Goal: Information Seeking & Learning: Learn about a topic

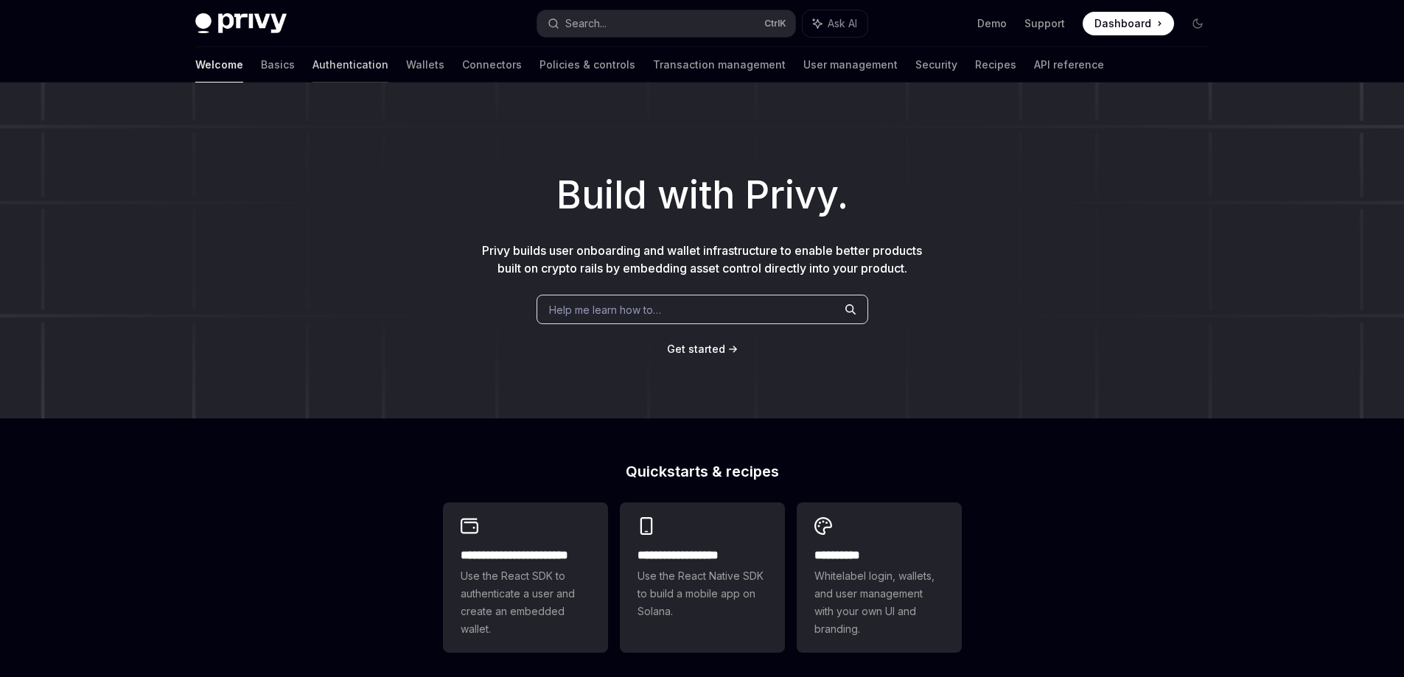
click at [312, 66] on link "Authentication" at bounding box center [350, 64] width 76 height 35
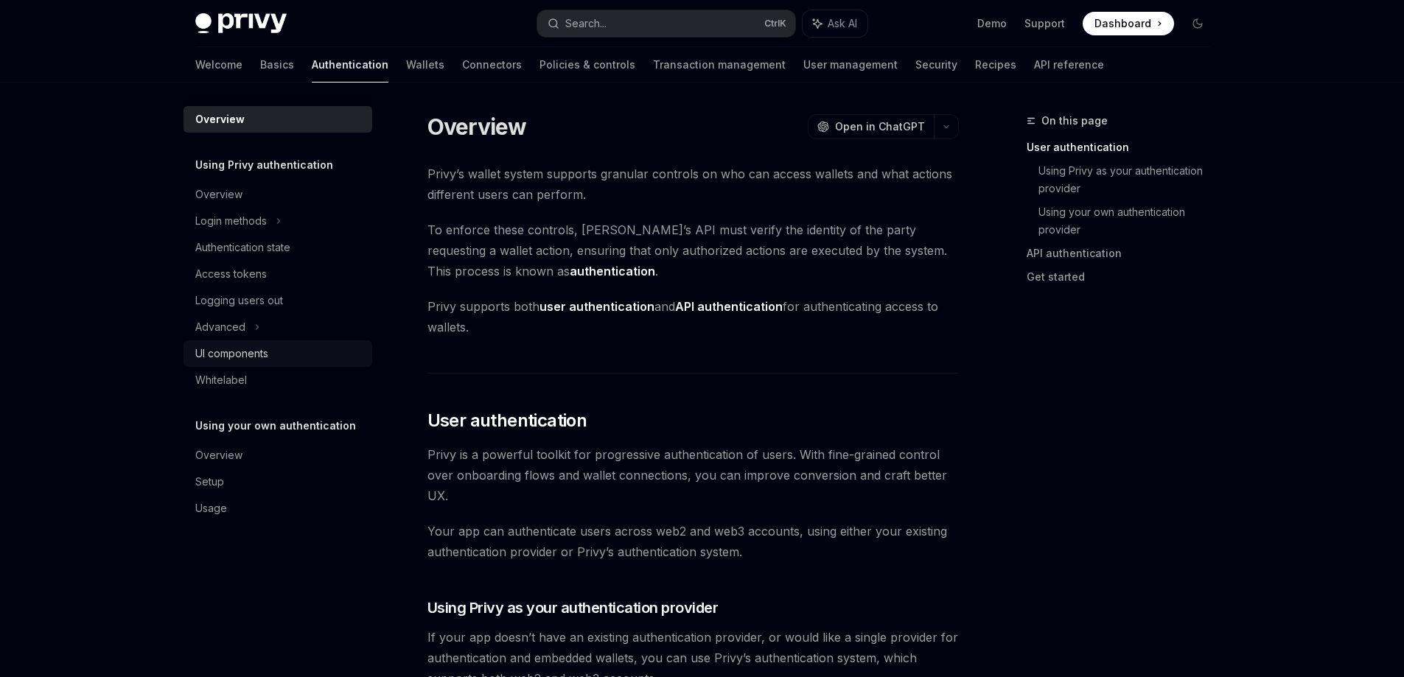
click at [257, 353] on div "UI components" at bounding box center [231, 354] width 73 height 18
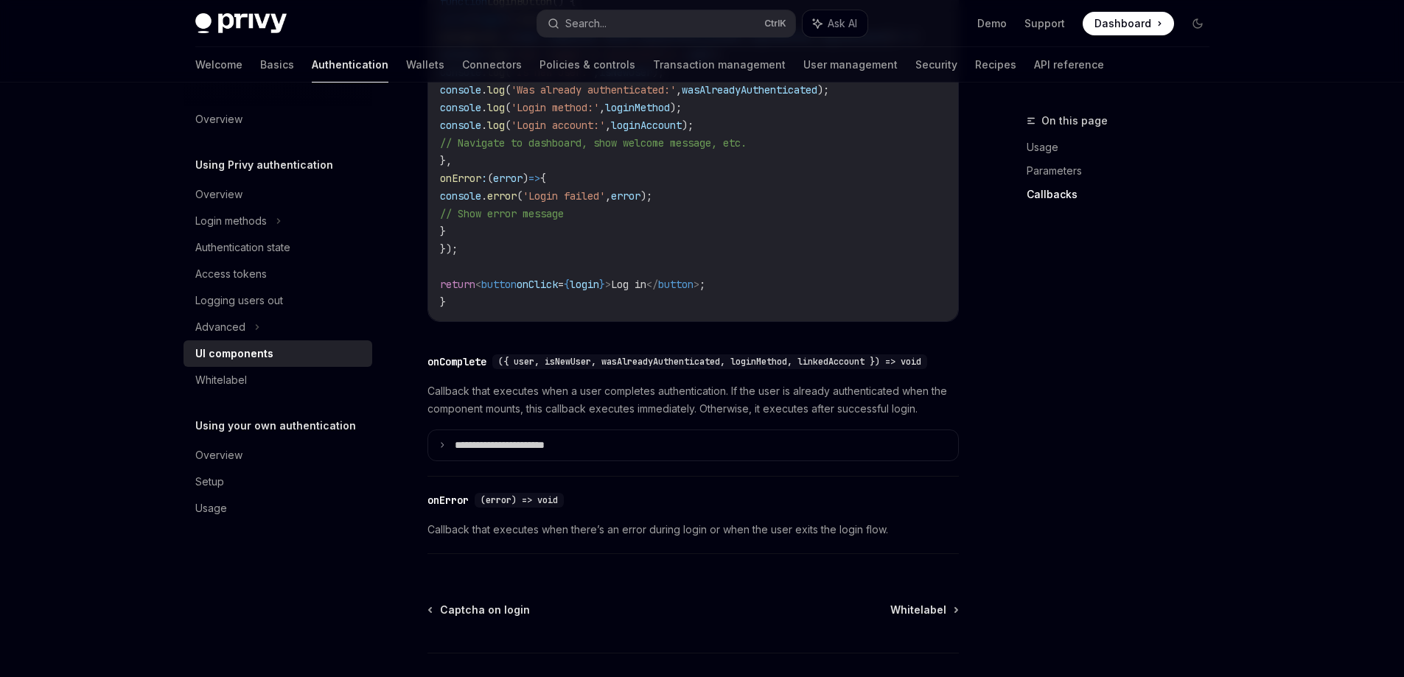
scroll to position [1769, 0]
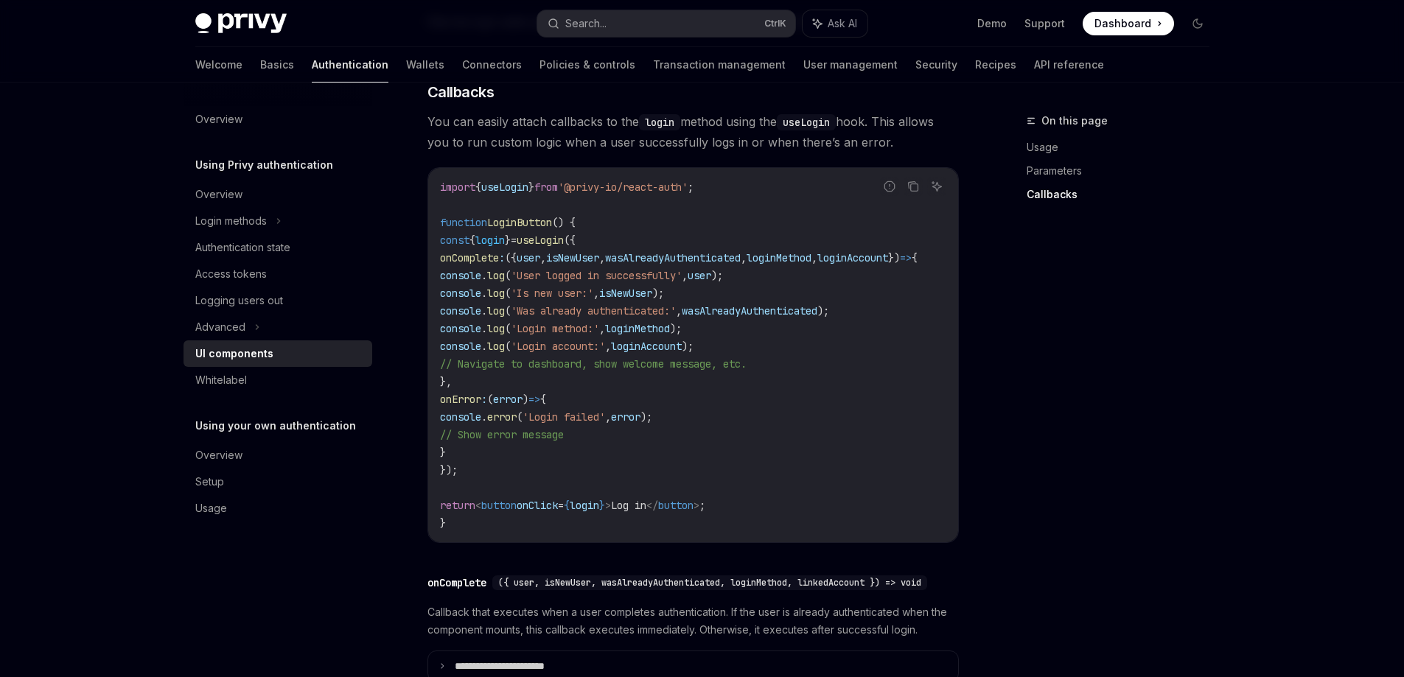
drag, startPoint x: 601, startPoint y: 552, endPoint x: 621, endPoint y: 553, distance: 19.9
click at [621, 542] on div "import { useLogin } from '@privy-io/react-auth' ; function LoginButton () { con…" at bounding box center [693, 355] width 530 height 374
click at [406, 71] on link "Wallets" at bounding box center [425, 64] width 38 height 35
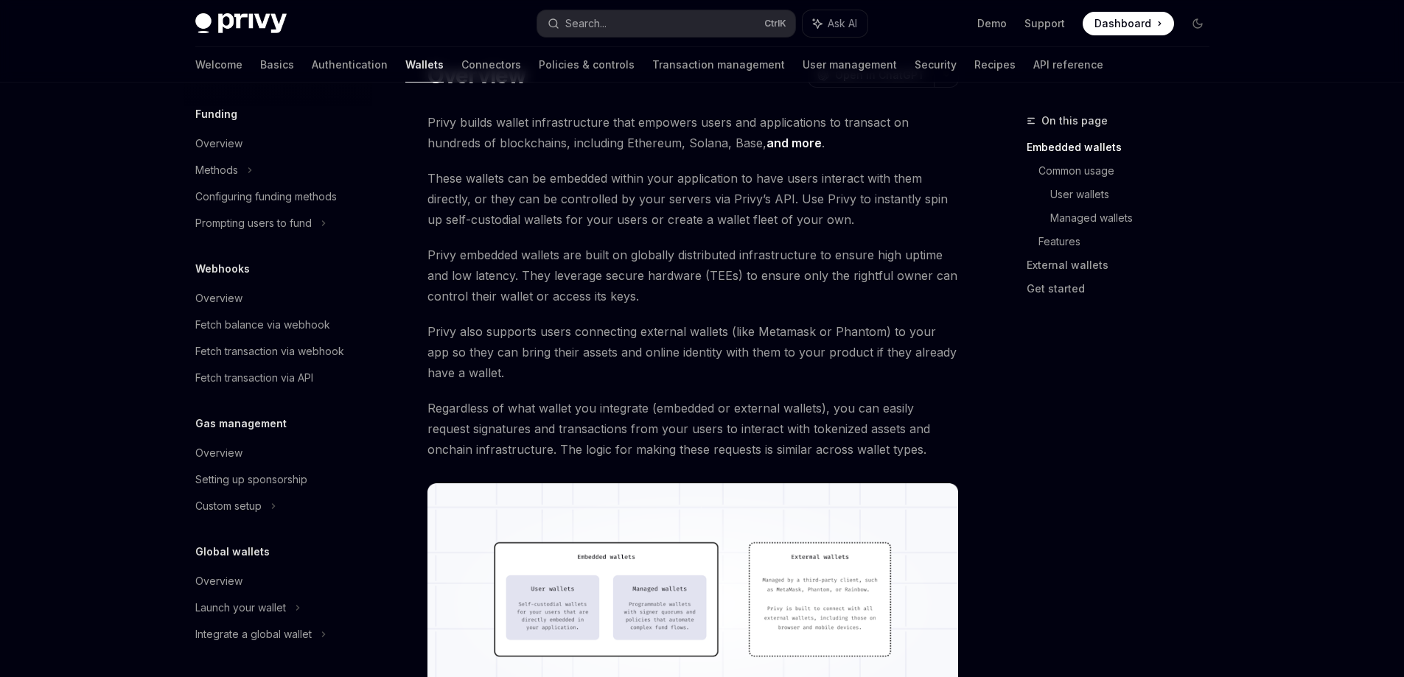
scroll to position [147, 0]
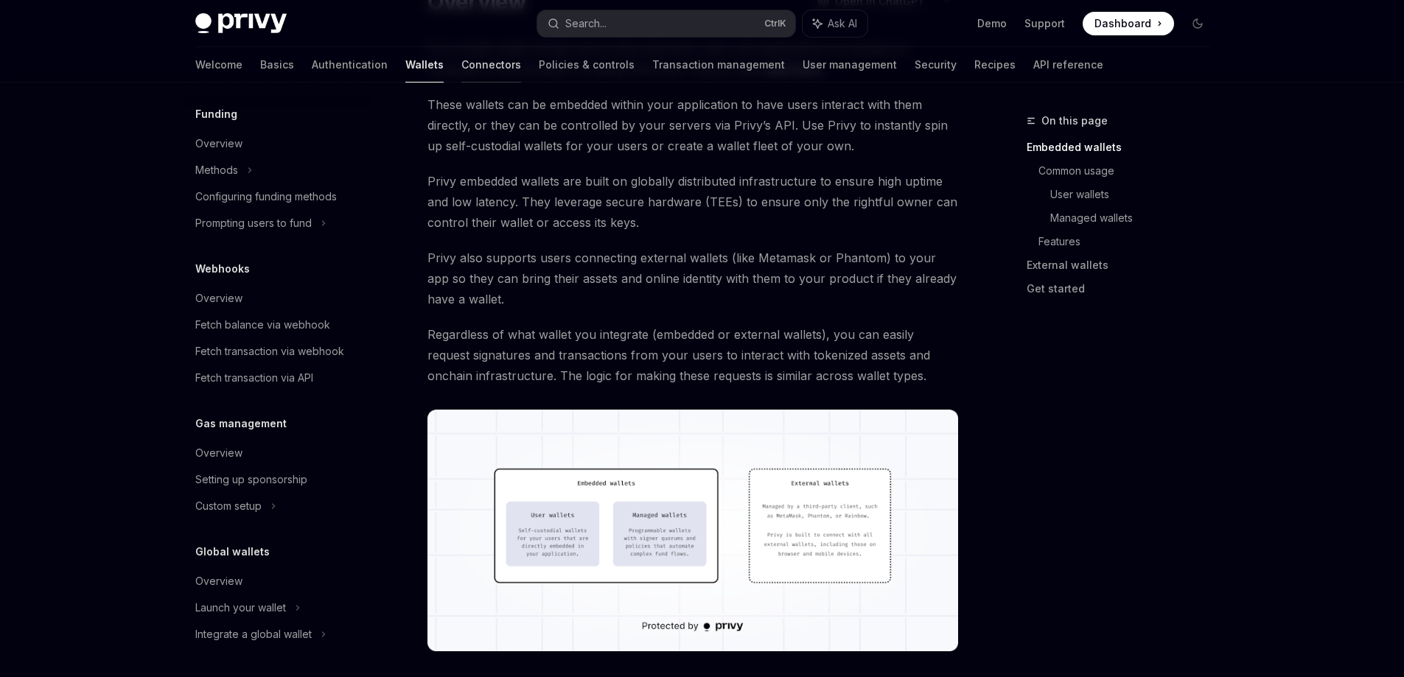
click at [461, 71] on link "Connectors" at bounding box center [491, 64] width 60 height 35
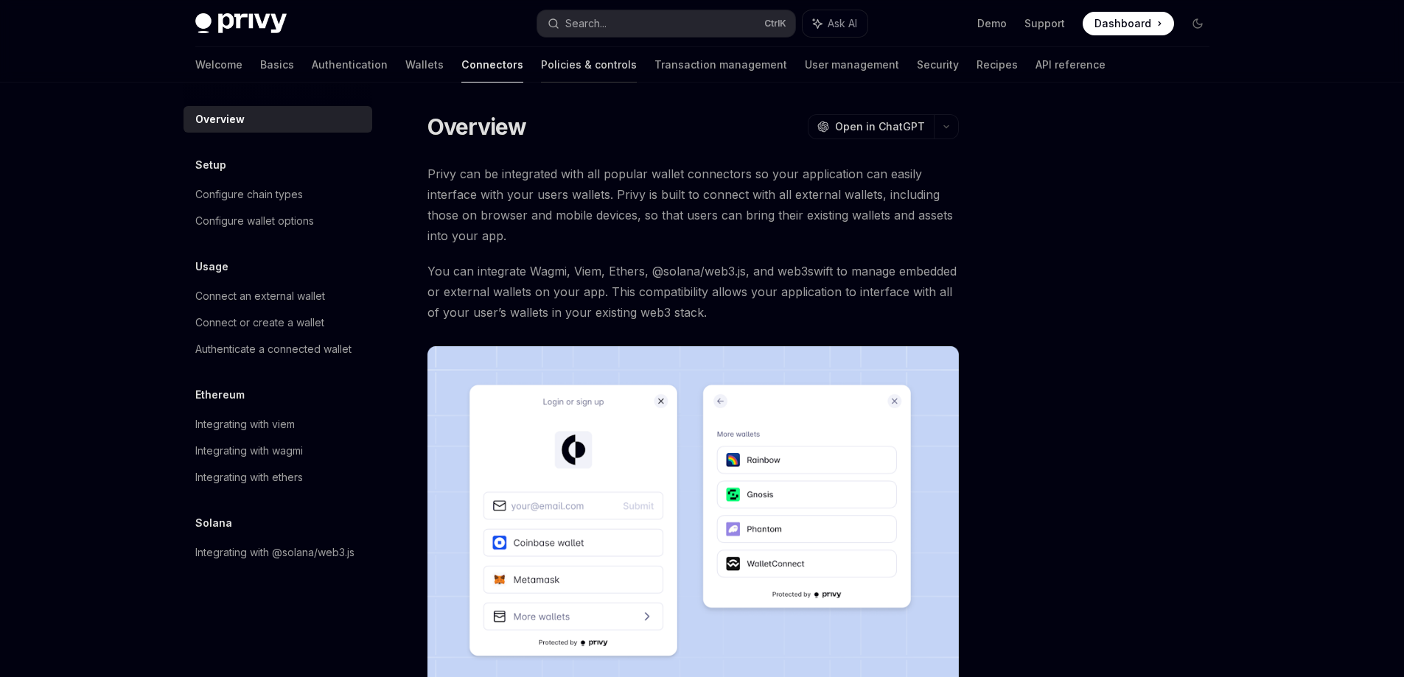
click at [541, 61] on link "Policies & controls" at bounding box center [589, 64] width 96 height 35
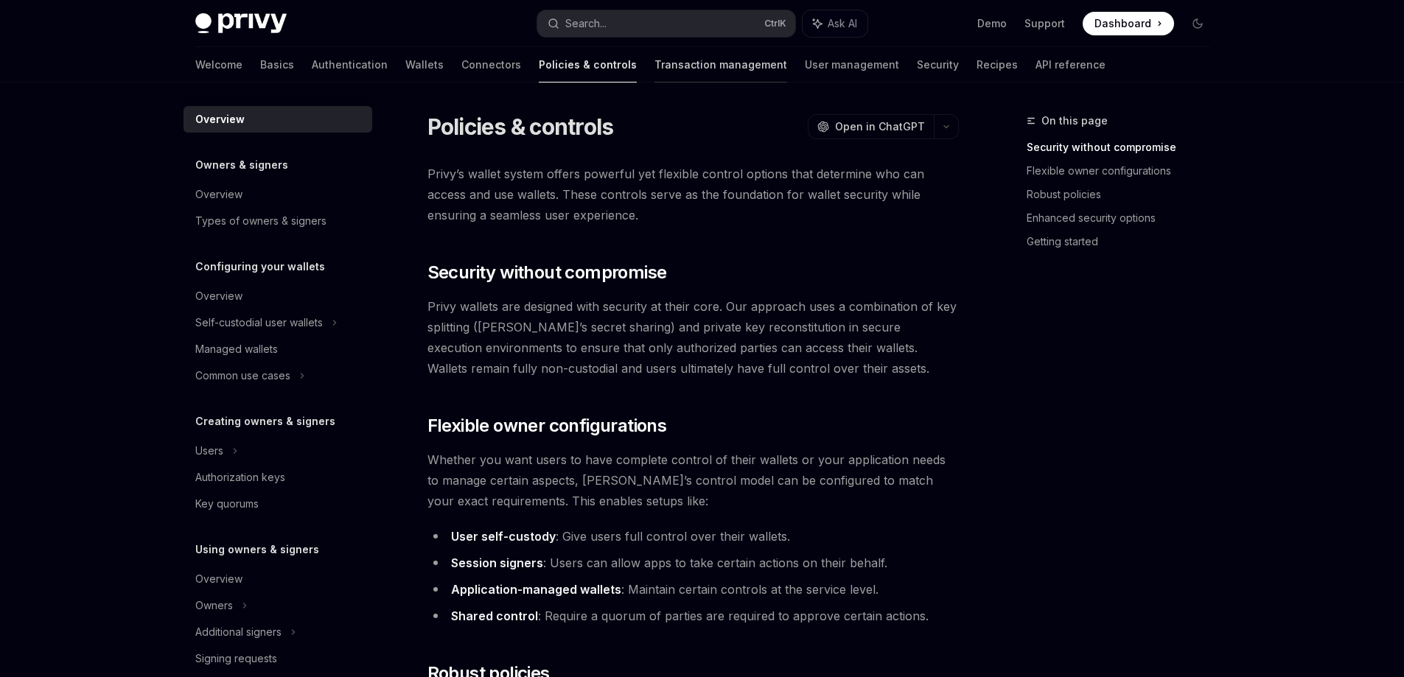
click at [654, 63] on link "Transaction management" at bounding box center [720, 64] width 133 height 35
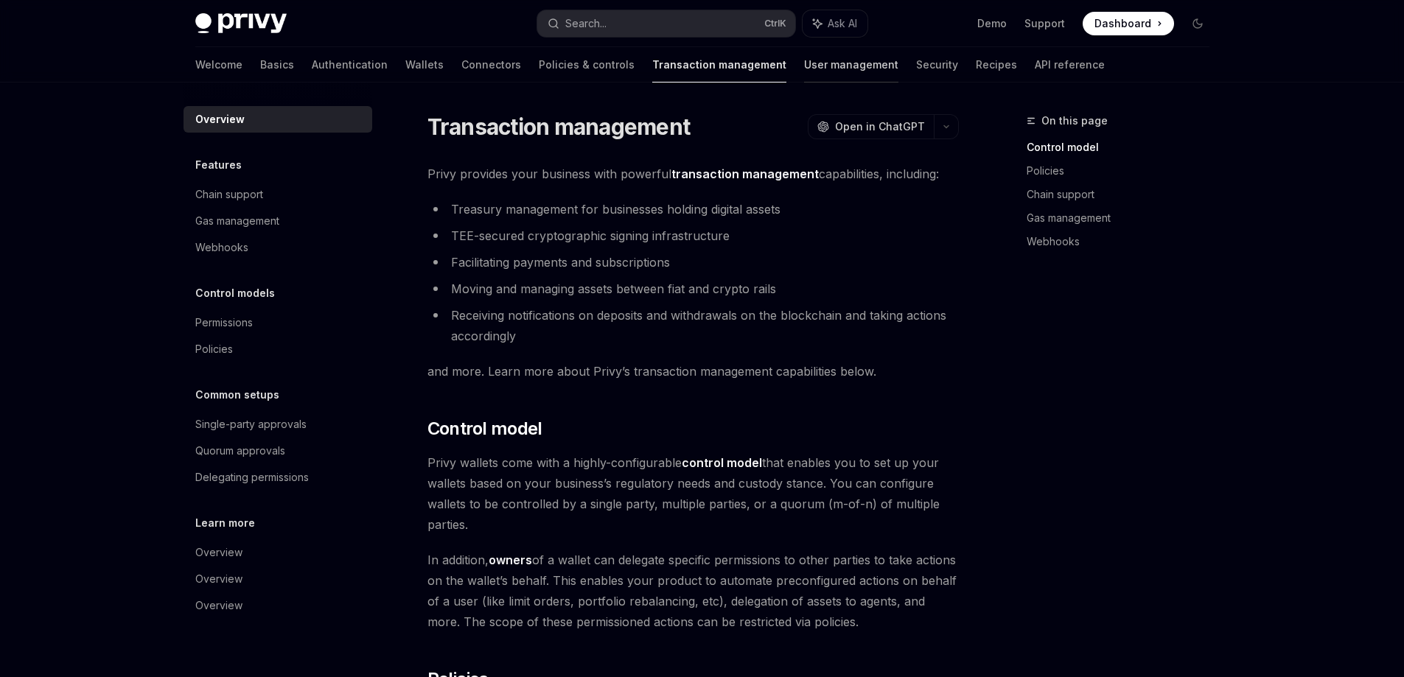
click at [804, 63] on link "User management" at bounding box center [851, 64] width 94 height 35
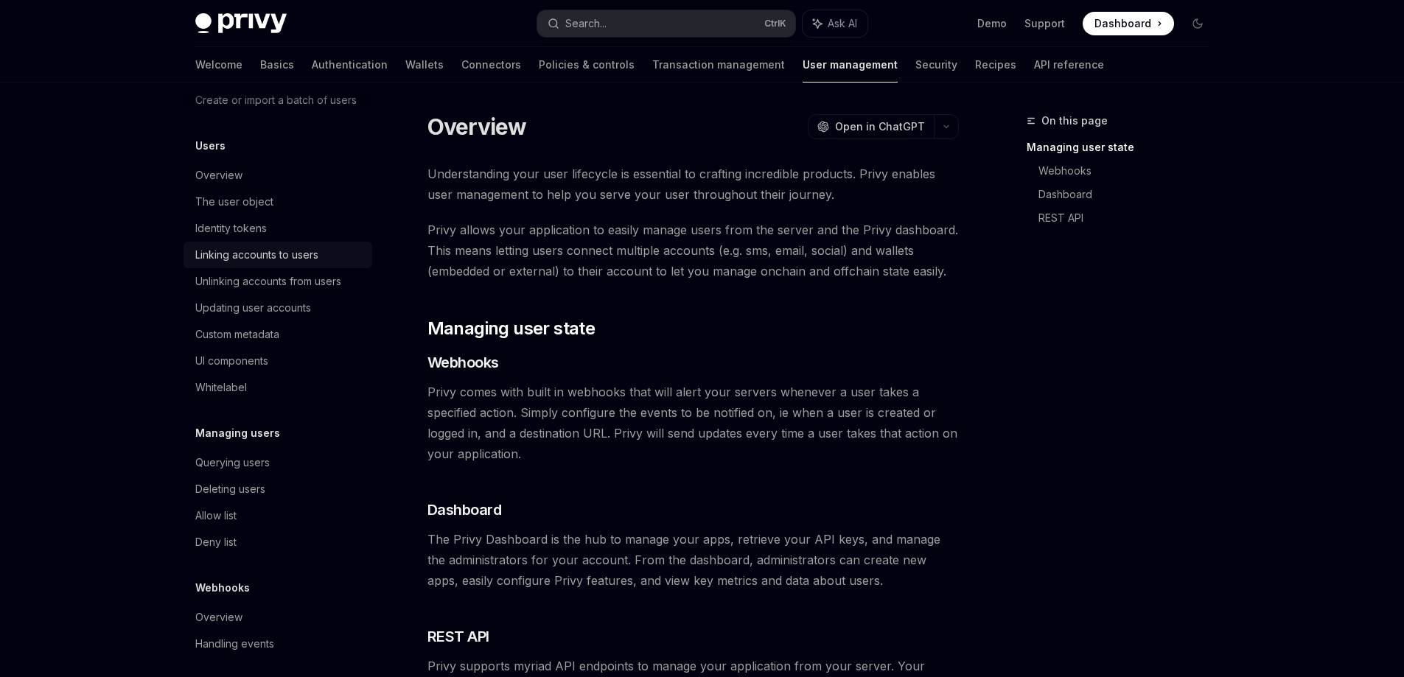
scroll to position [175, 0]
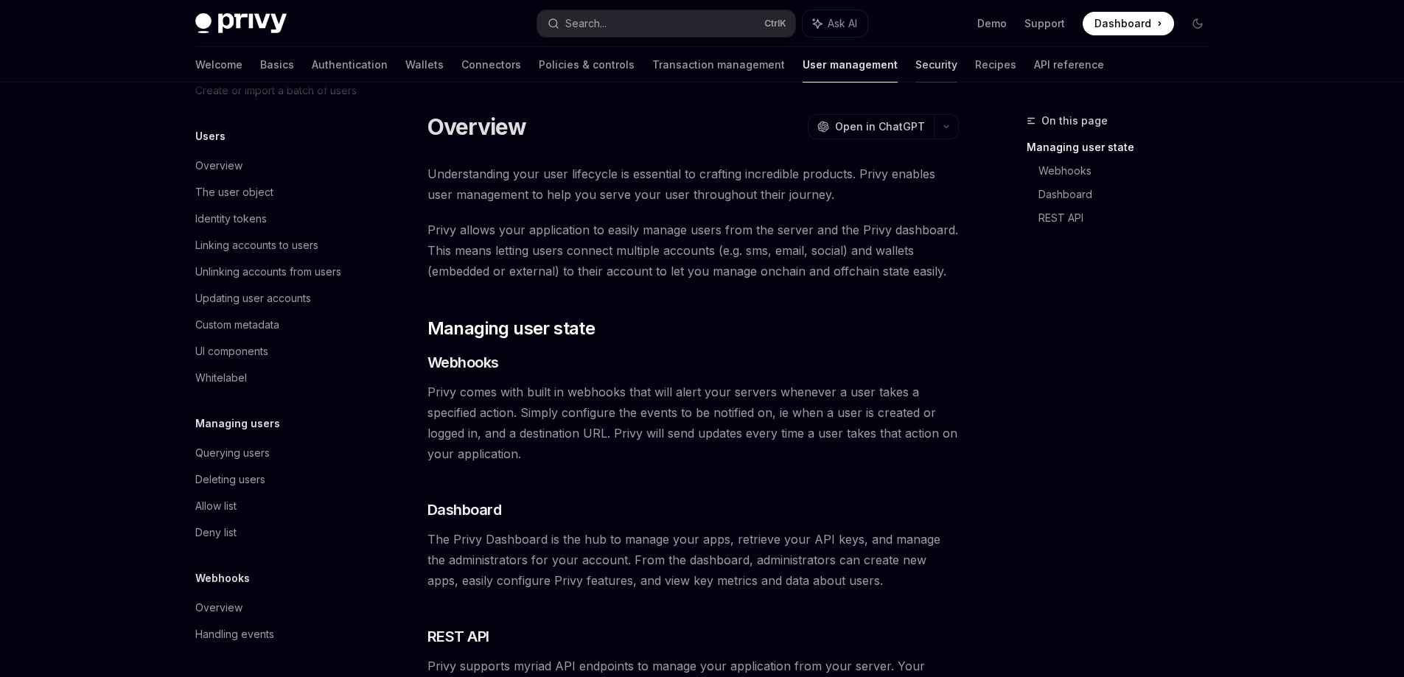
click at [915, 77] on link "Security" at bounding box center [936, 64] width 42 height 35
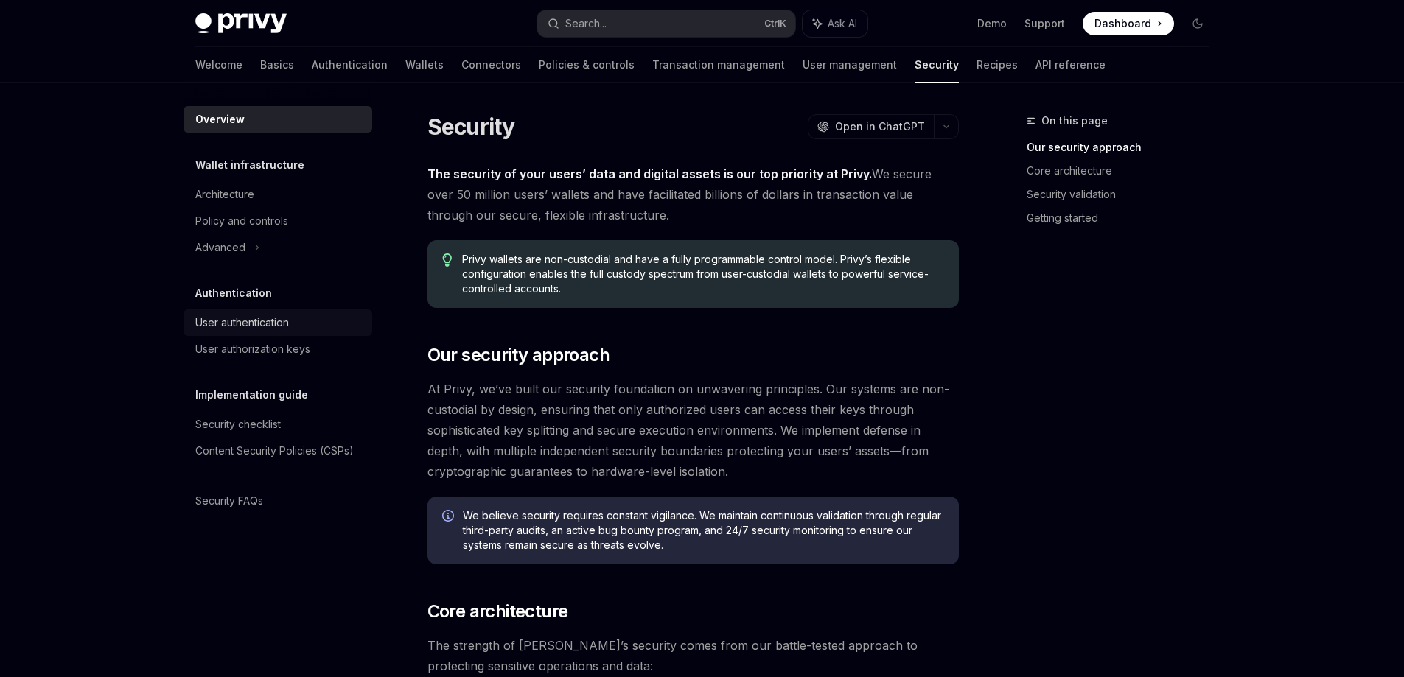
click at [198, 315] on div "User authentication" at bounding box center [242, 323] width 94 height 18
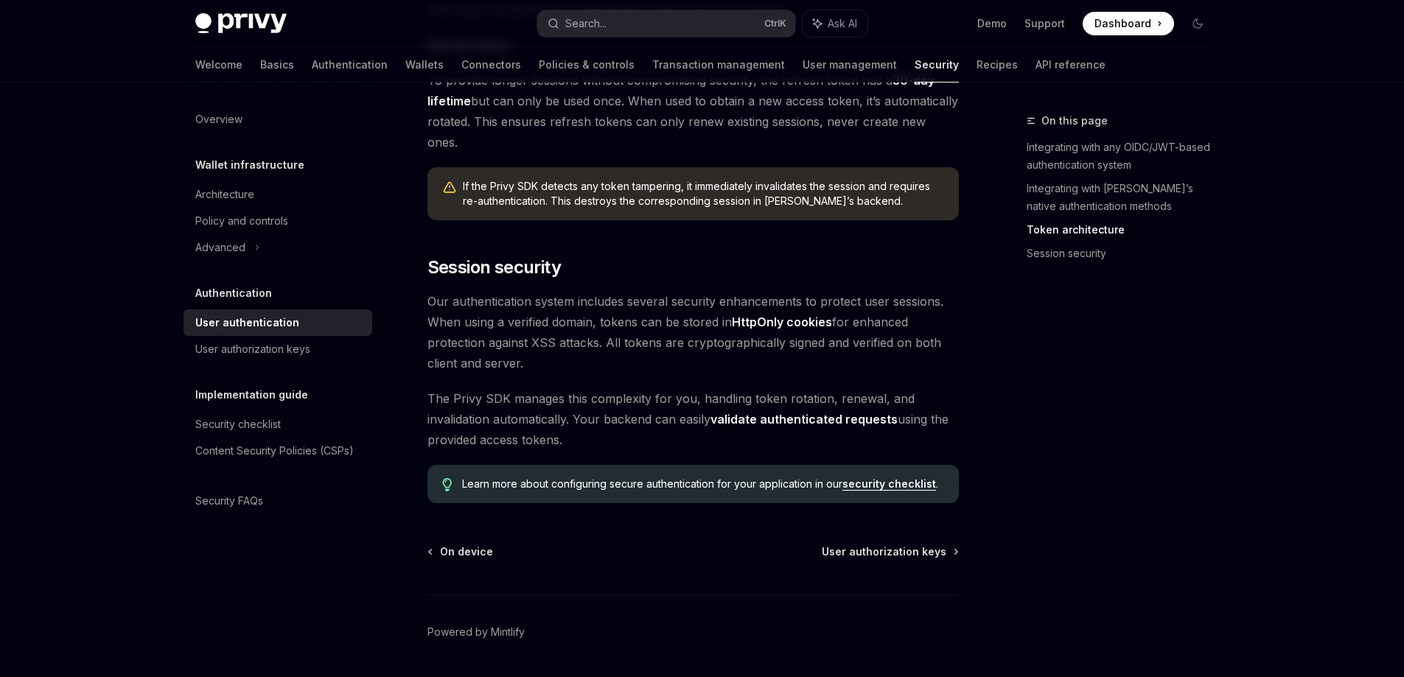
scroll to position [1148, 0]
click at [976, 65] on link "Recipes" at bounding box center [996, 64] width 41 height 35
type textarea "*"
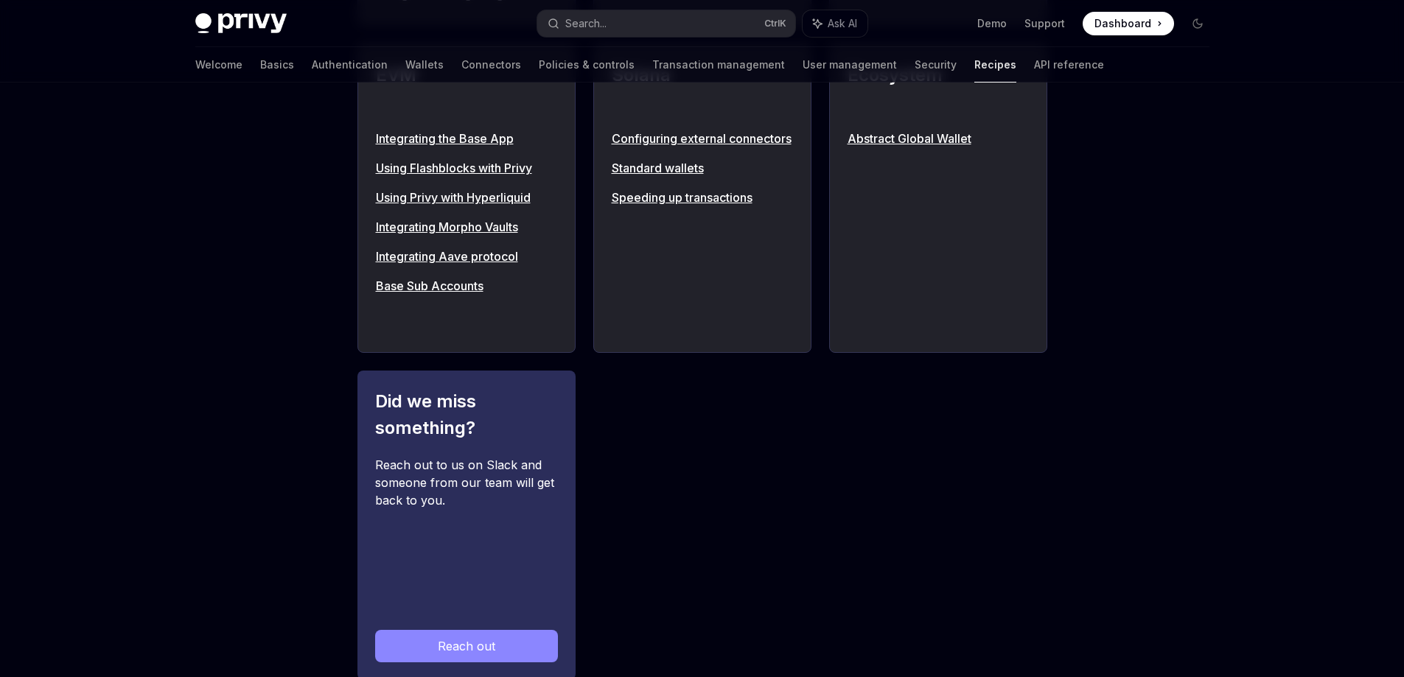
scroll to position [1695, 0]
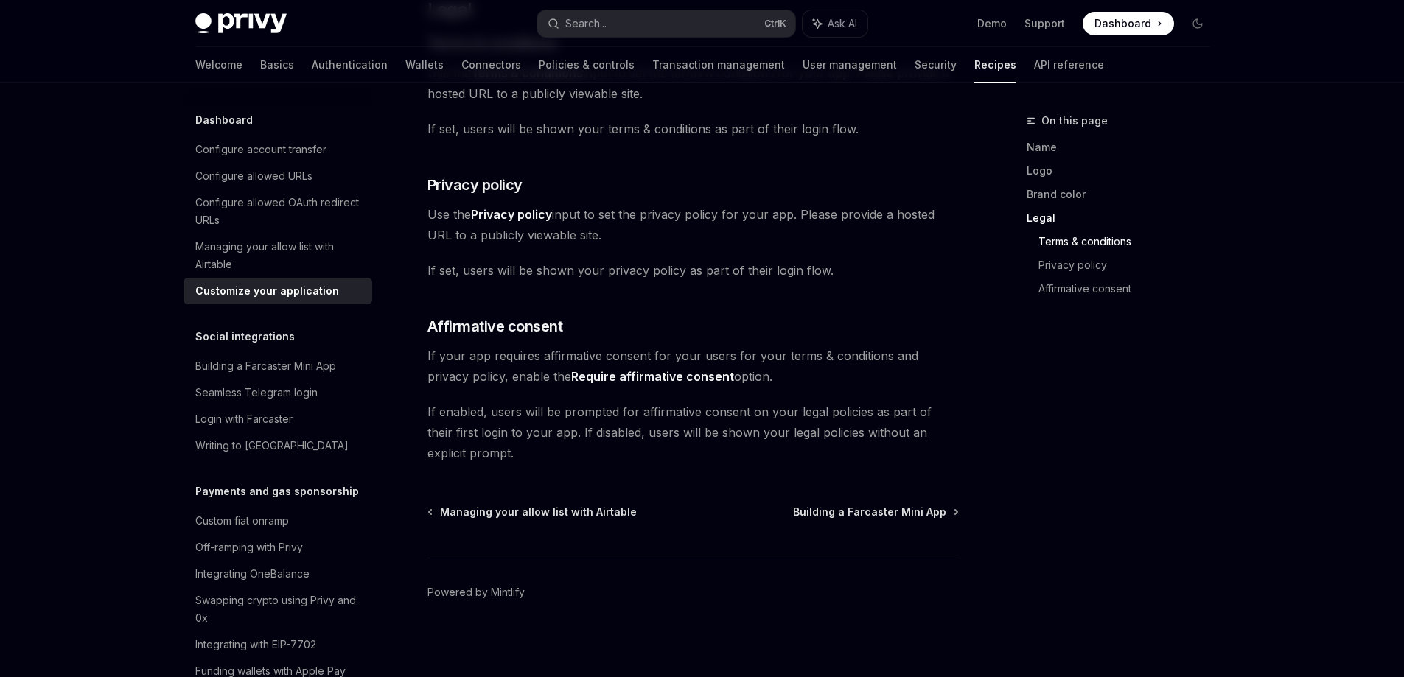
scroll to position [821, 0]
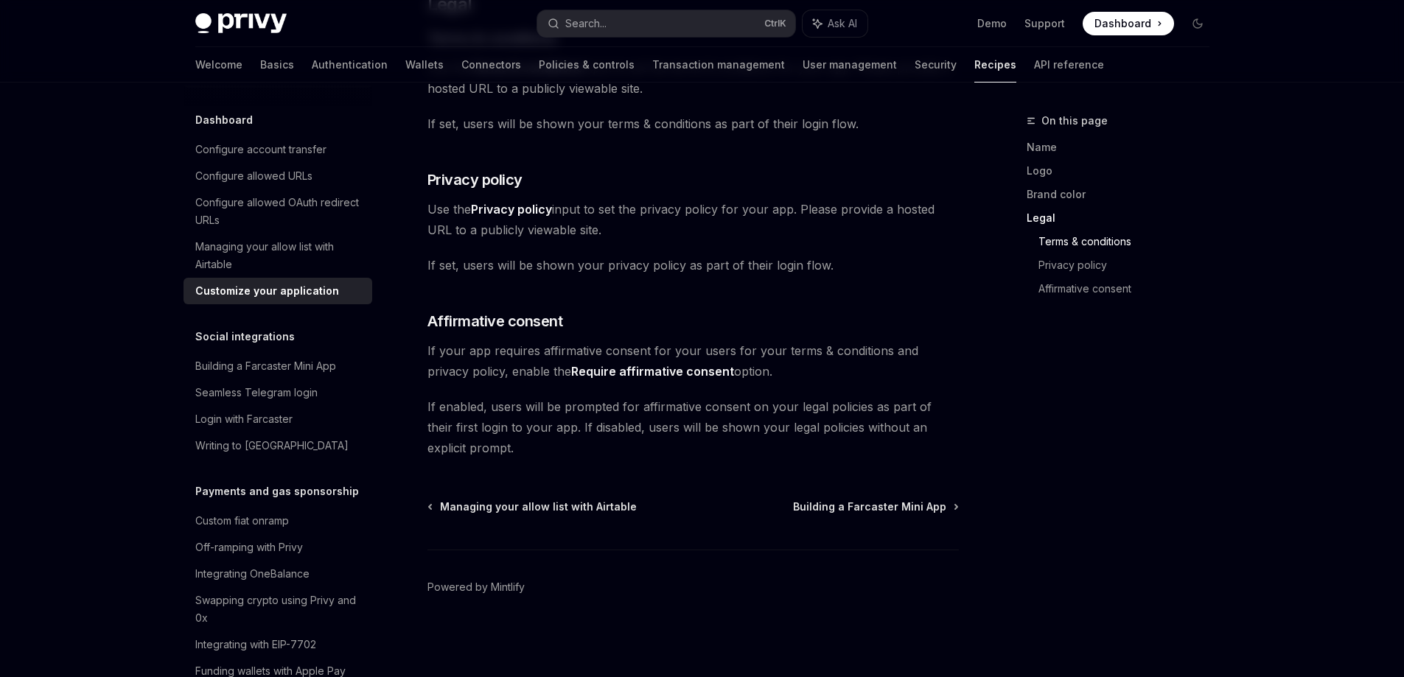
click at [241, 83] on div "Setting a system theme for the Privy modal" at bounding box center [279, 65] width 168 height 35
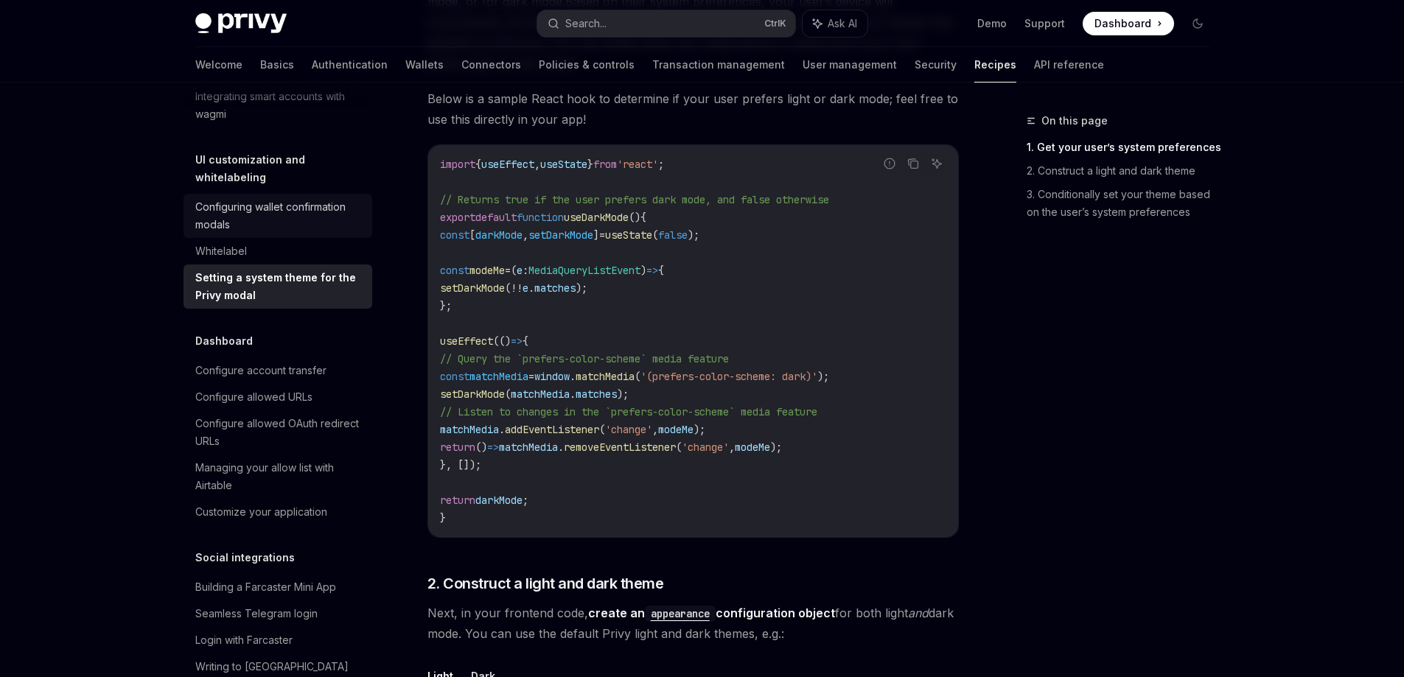
scroll to position [630, 0]
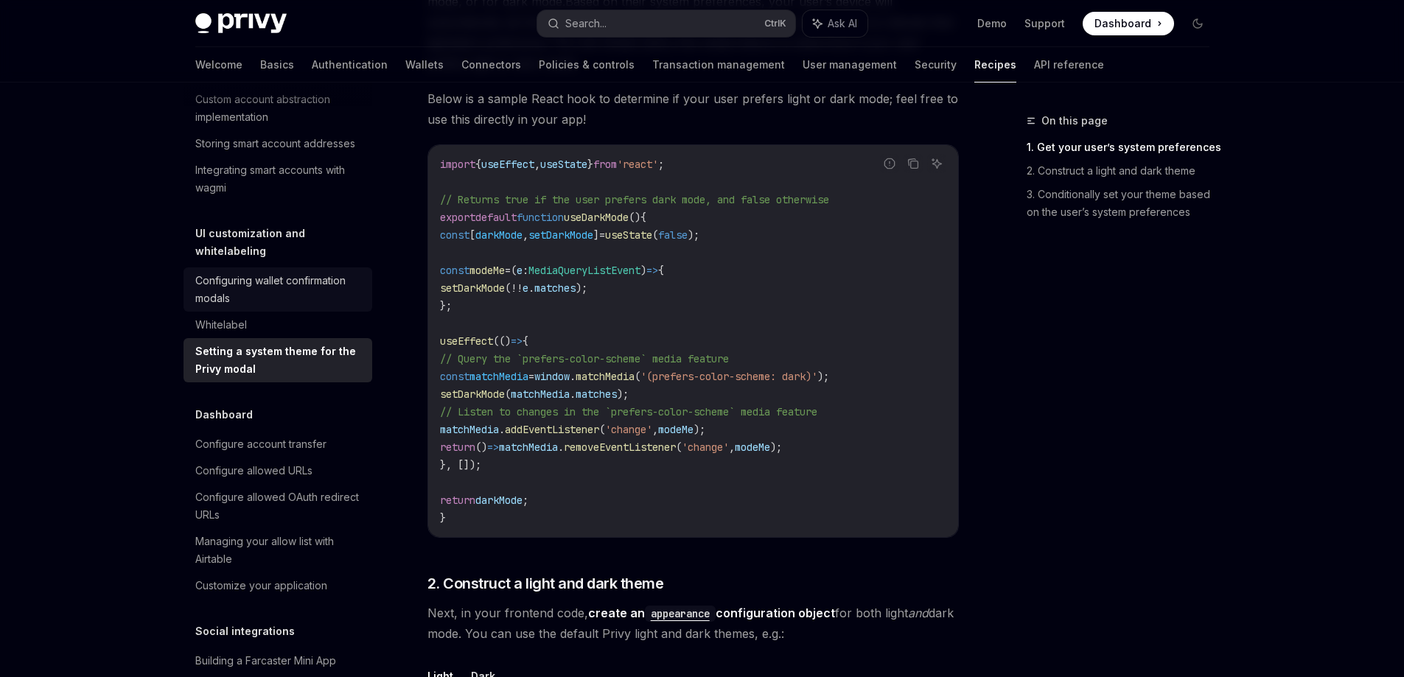
click at [270, 307] on div "Configuring wallet confirmation modals" at bounding box center [279, 289] width 168 height 35
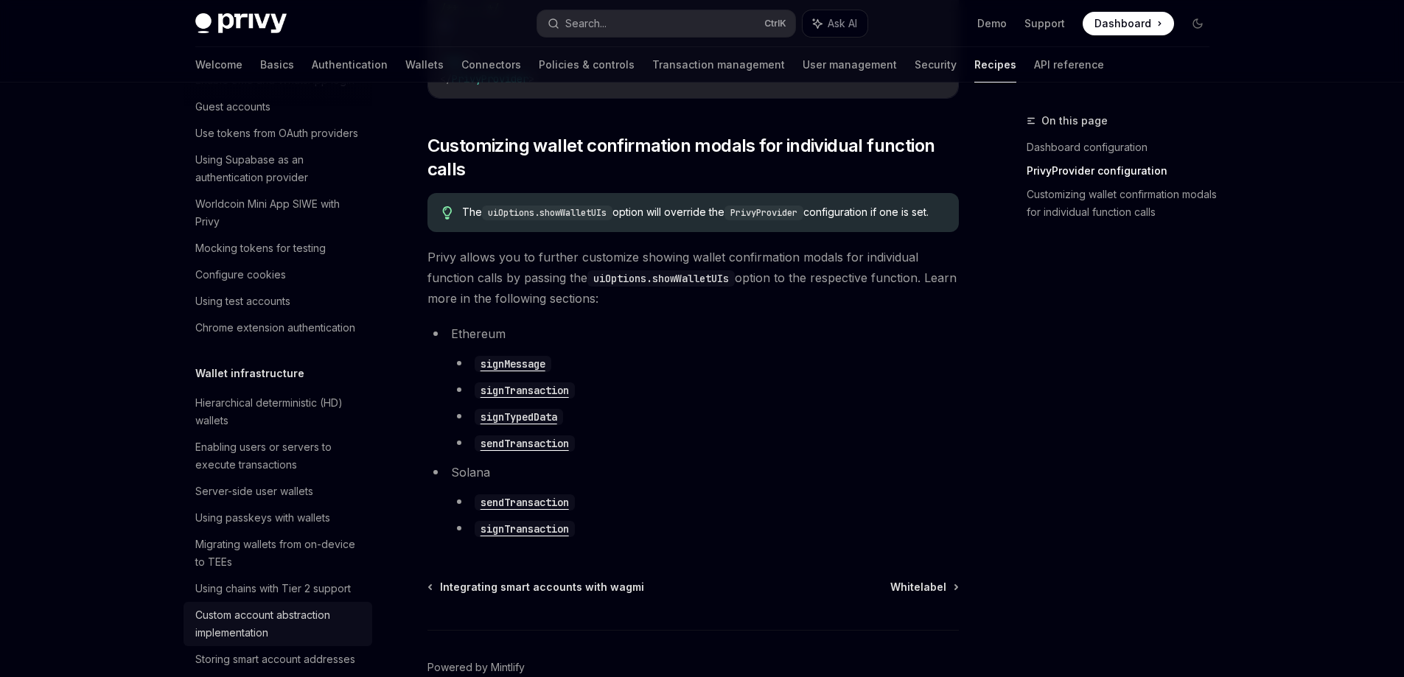
scroll to position [41, 0]
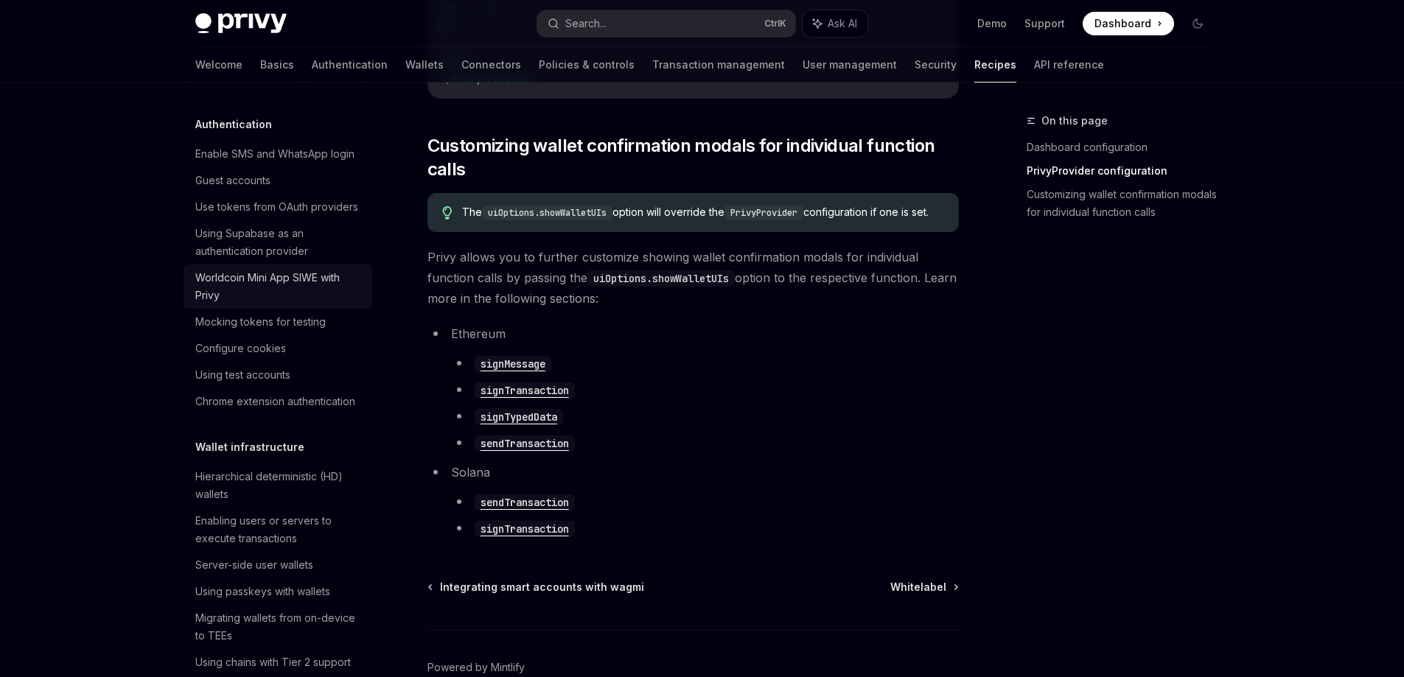
click at [323, 304] on div "Worldcoin Mini App SIWE with Privy" at bounding box center [279, 286] width 168 height 35
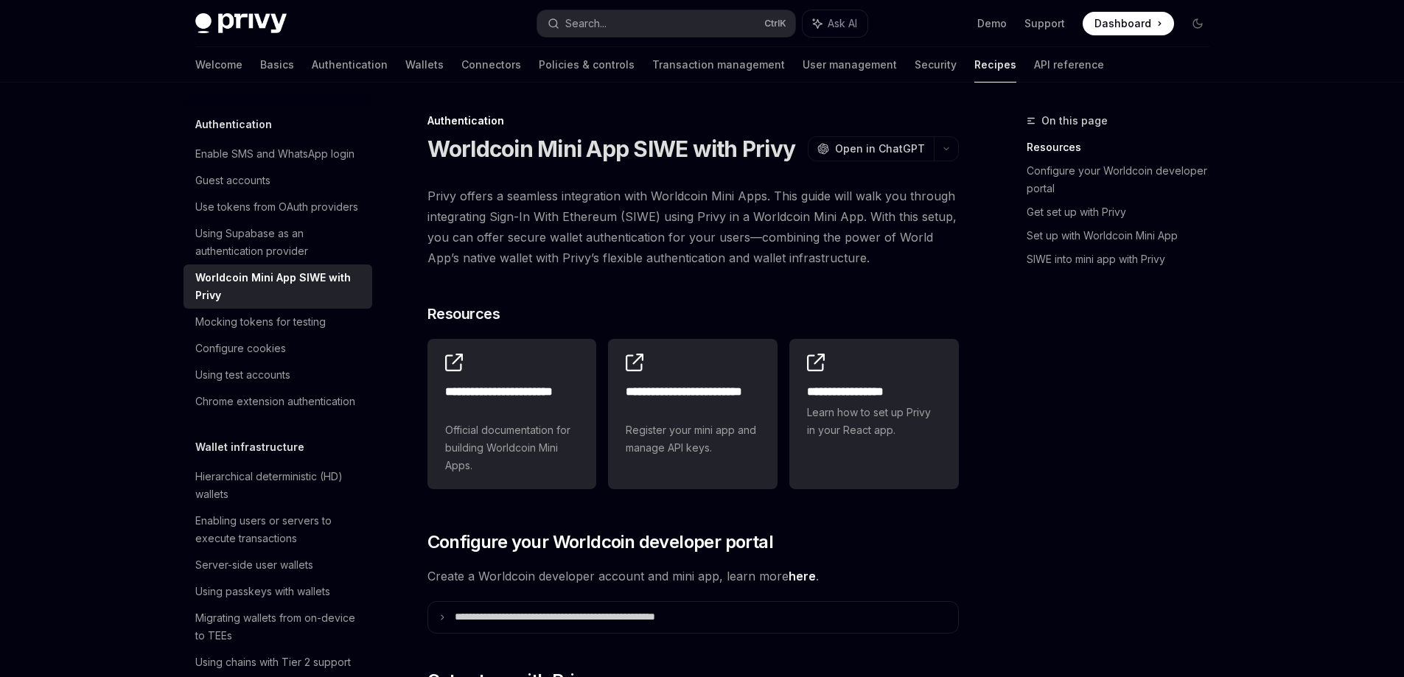
scroll to position [74, 0]
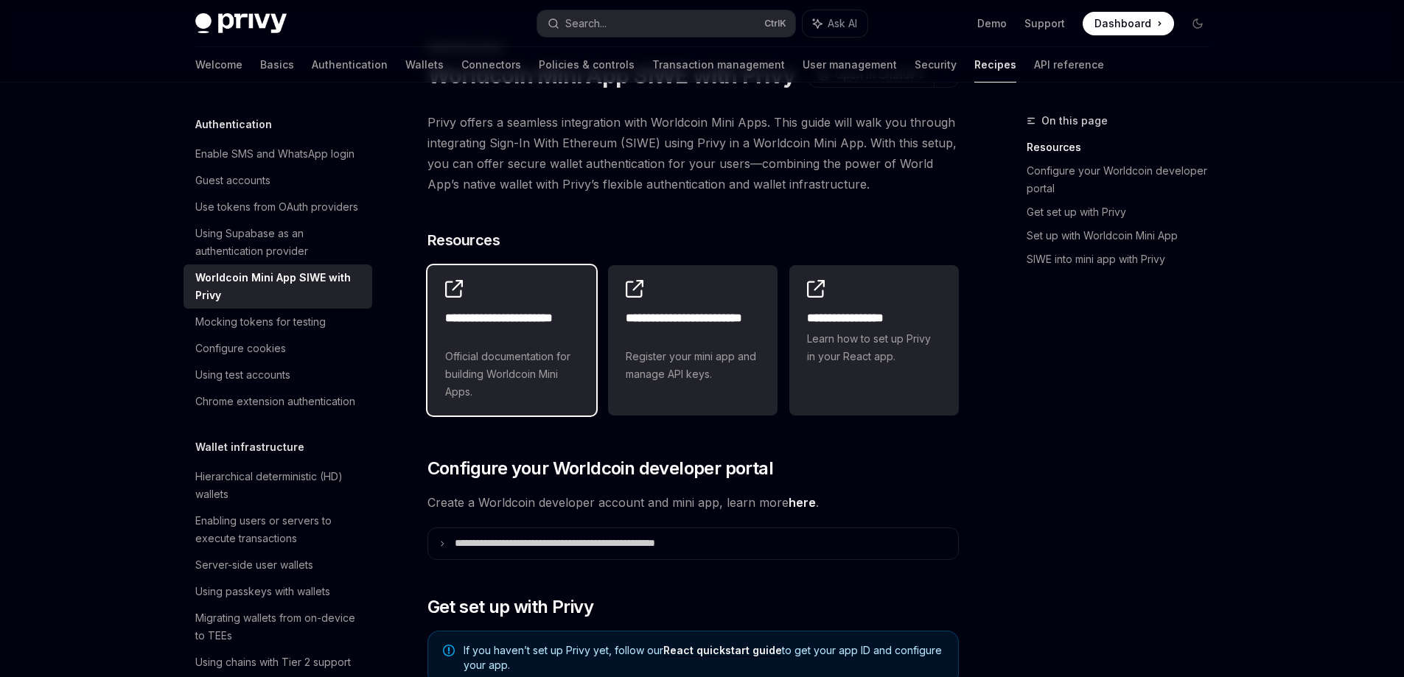
click at [466, 326] on h2 "**********" at bounding box center [512, 327] width 134 height 35
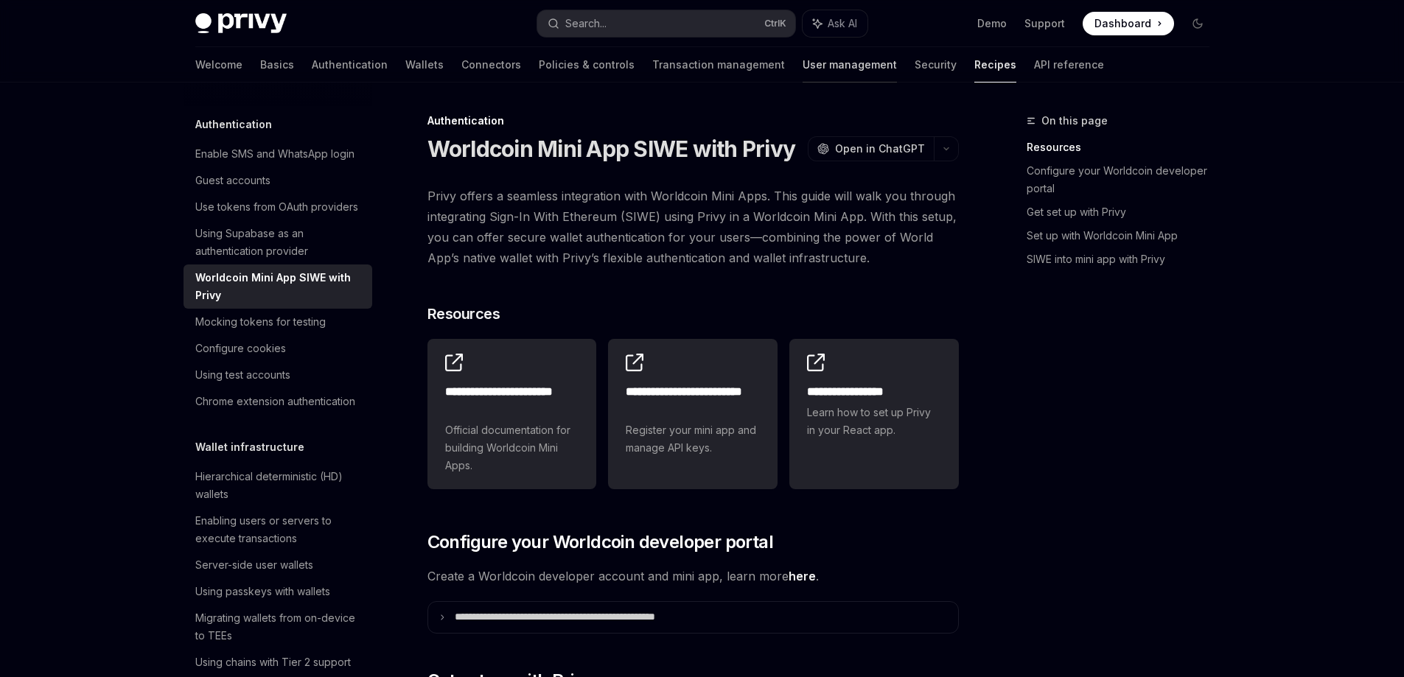
click at [803, 63] on link "User management" at bounding box center [850, 64] width 94 height 35
type textarea "*"
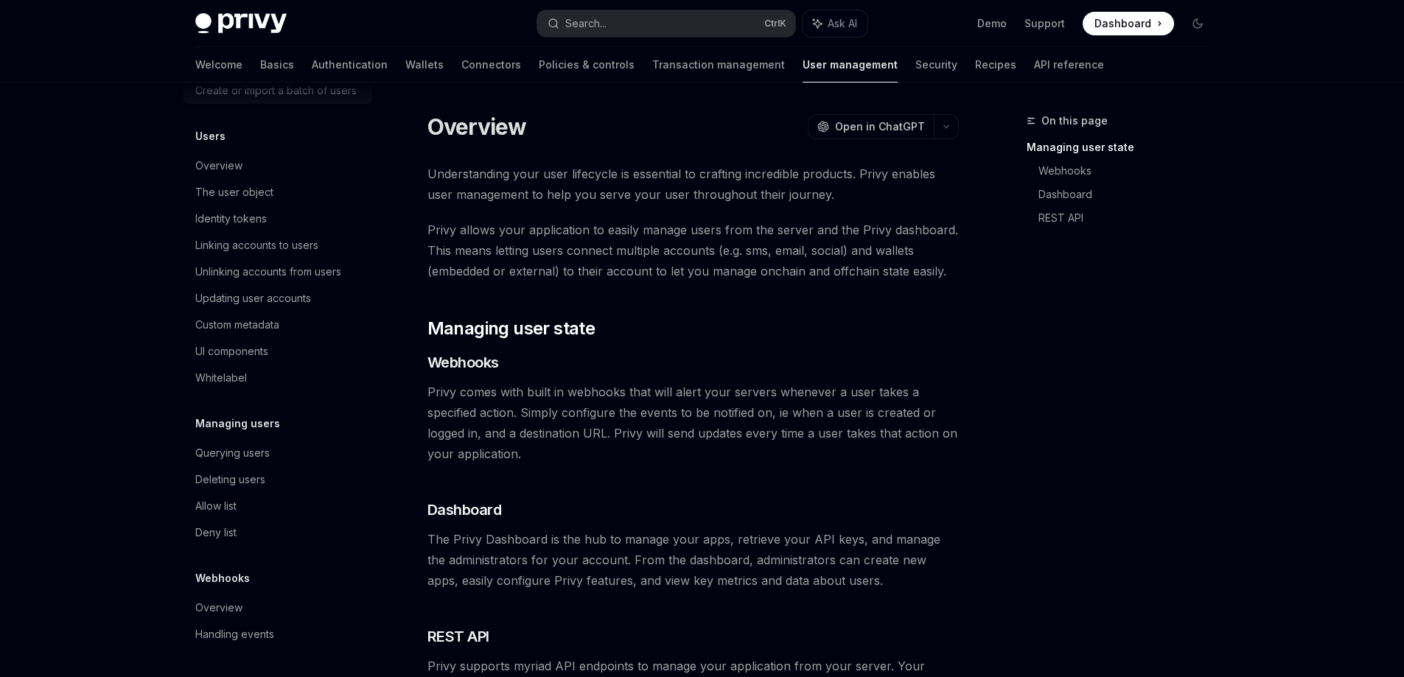
scroll to position [175, 0]
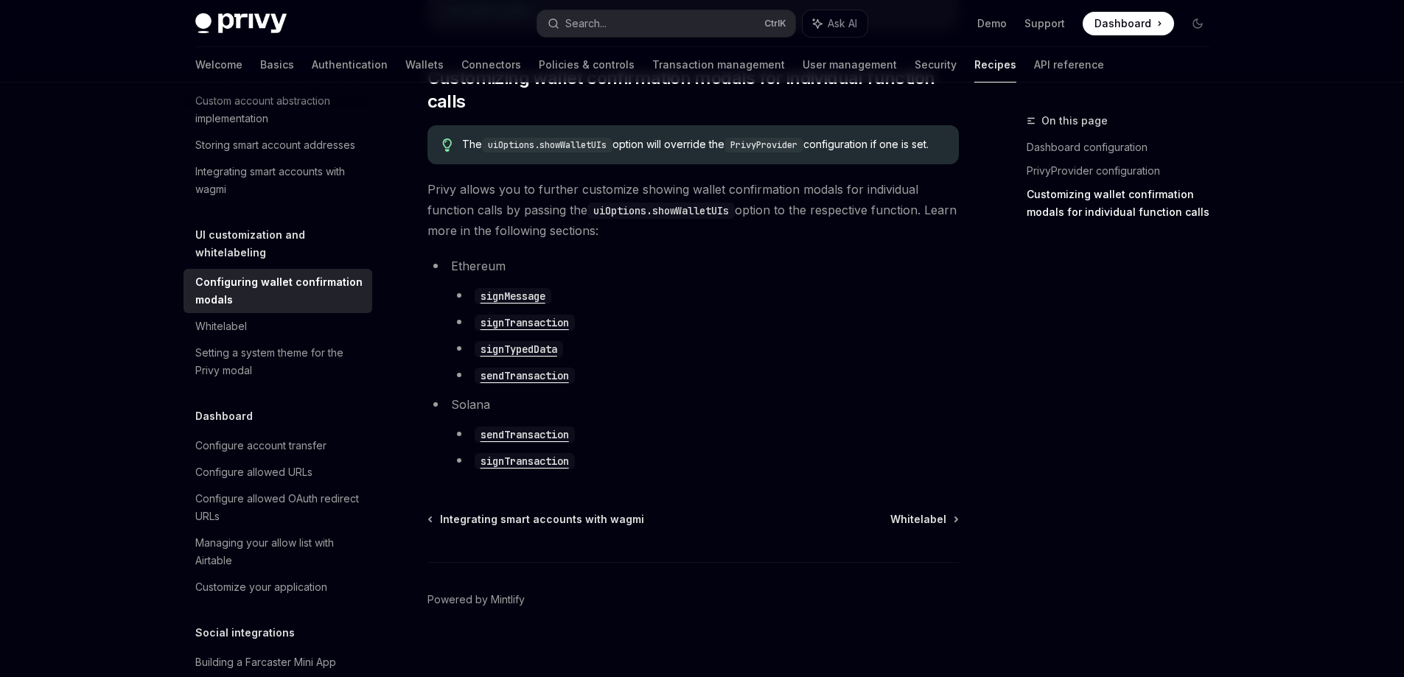
scroll to position [811, 0]
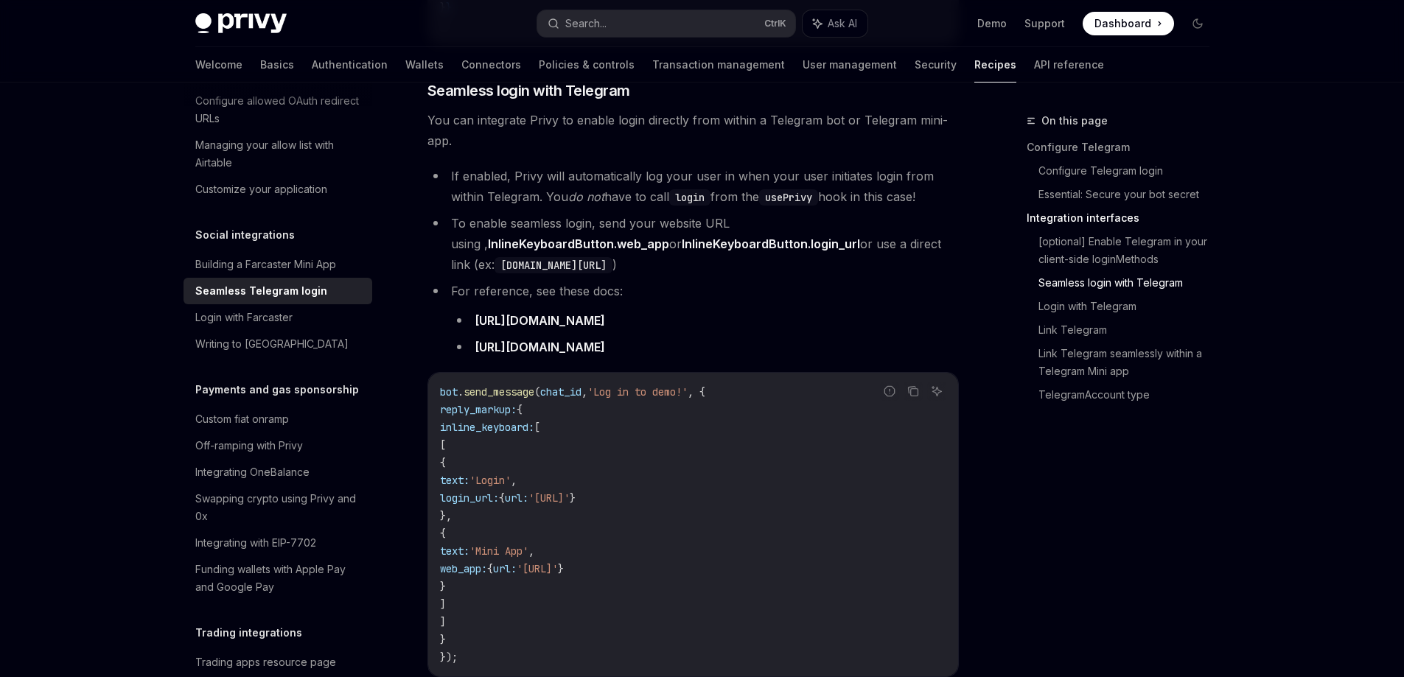
scroll to position [1400, 0]
